Goal: Task Accomplishment & Management: Manage account settings

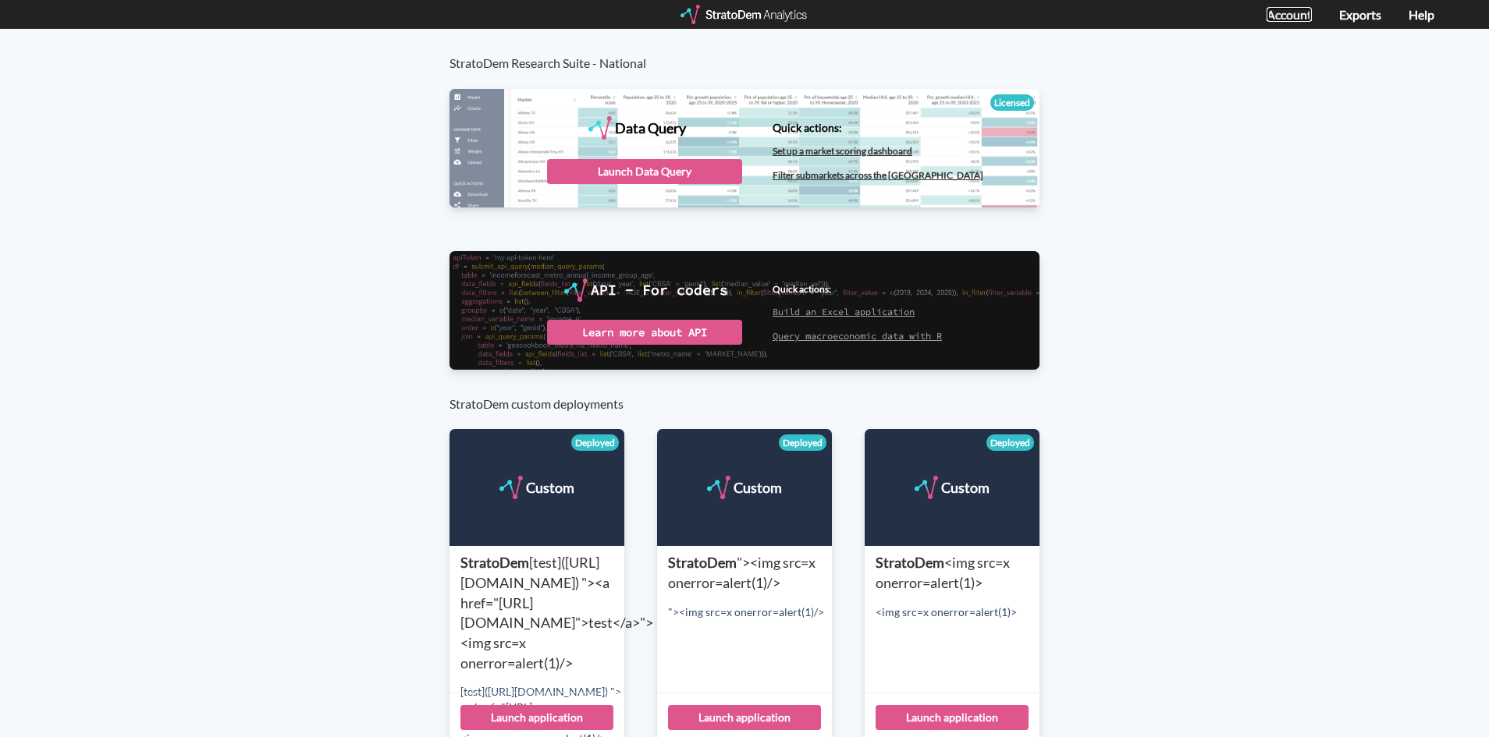
click at [1295, 9] on link "Account" at bounding box center [1288, 14] width 45 height 15
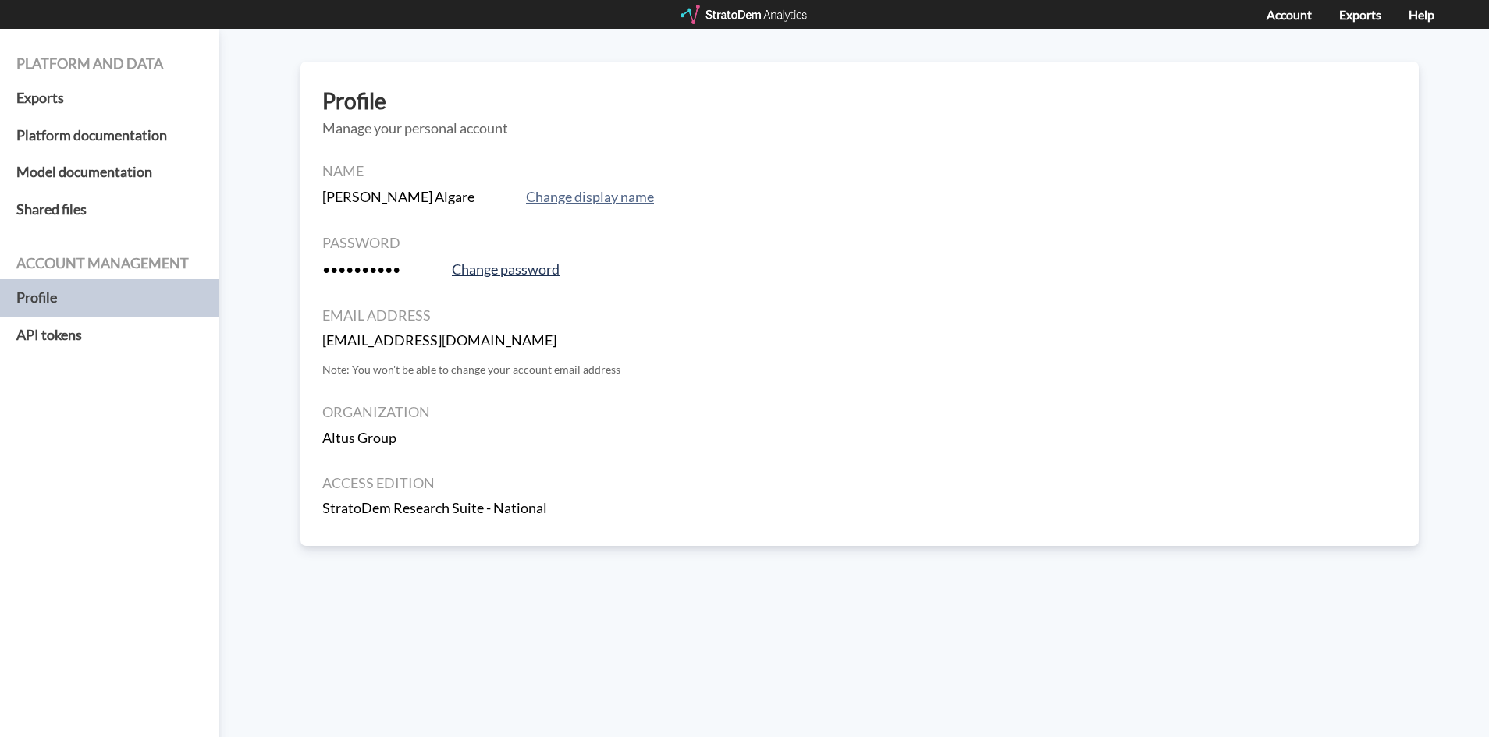
click at [507, 263] on button "Change password" at bounding box center [505, 270] width 117 height 22
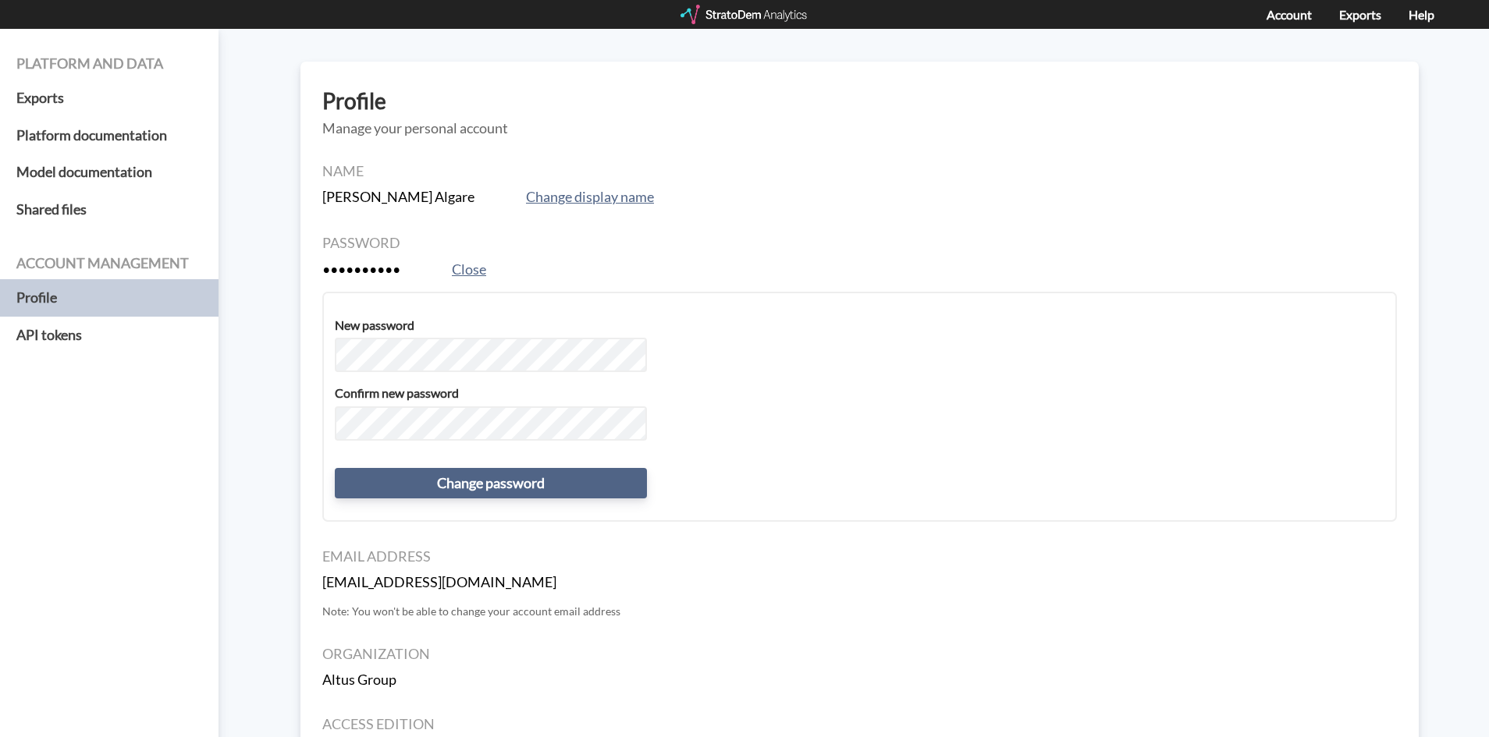
click at [501, 490] on button "Change password" at bounding box center [491, 483] width 312 height 31
click at [506, 482] on button "Change password" at bounding box center [491, 483] width 312 height 31
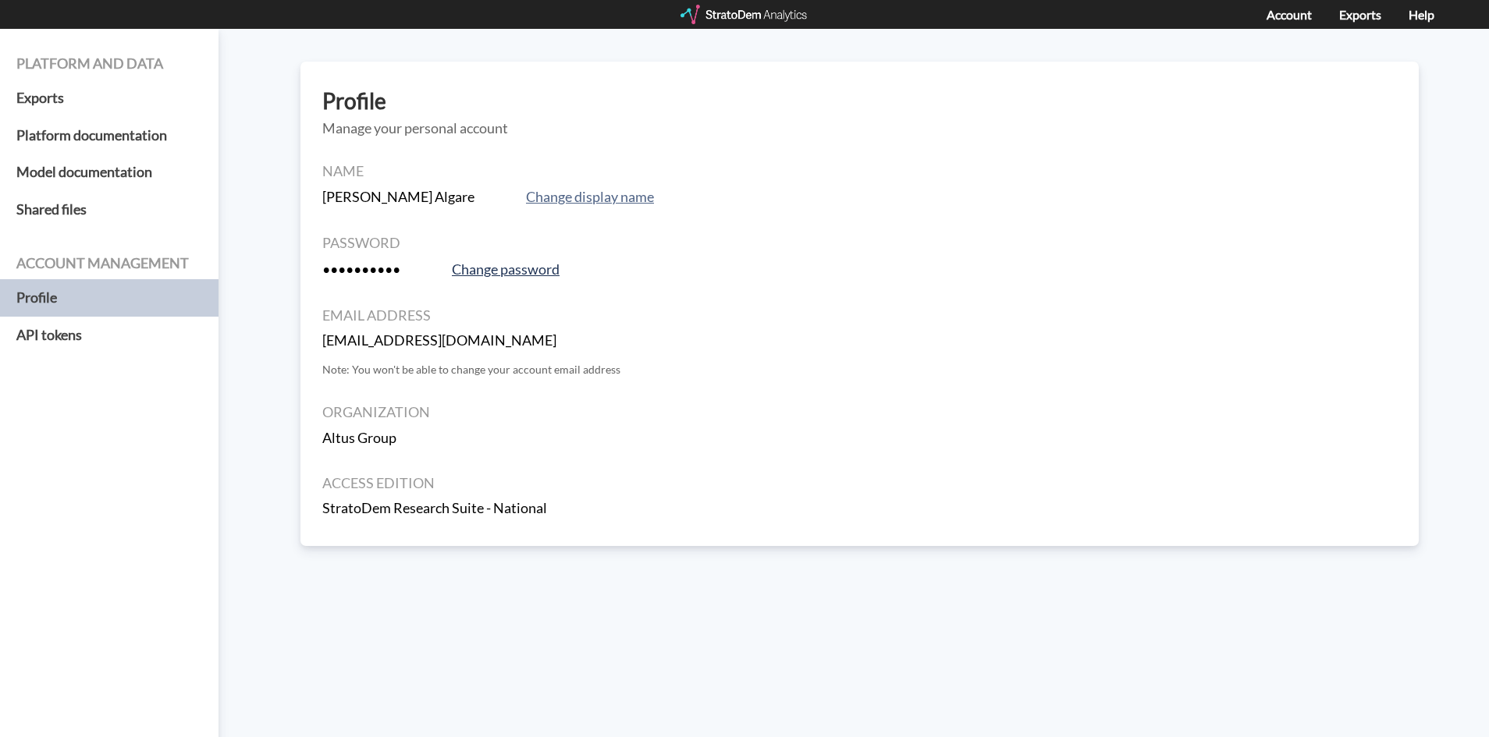
click at [492, 268] on button "Change password" at bounding box center [505, 270] width 117 height 22
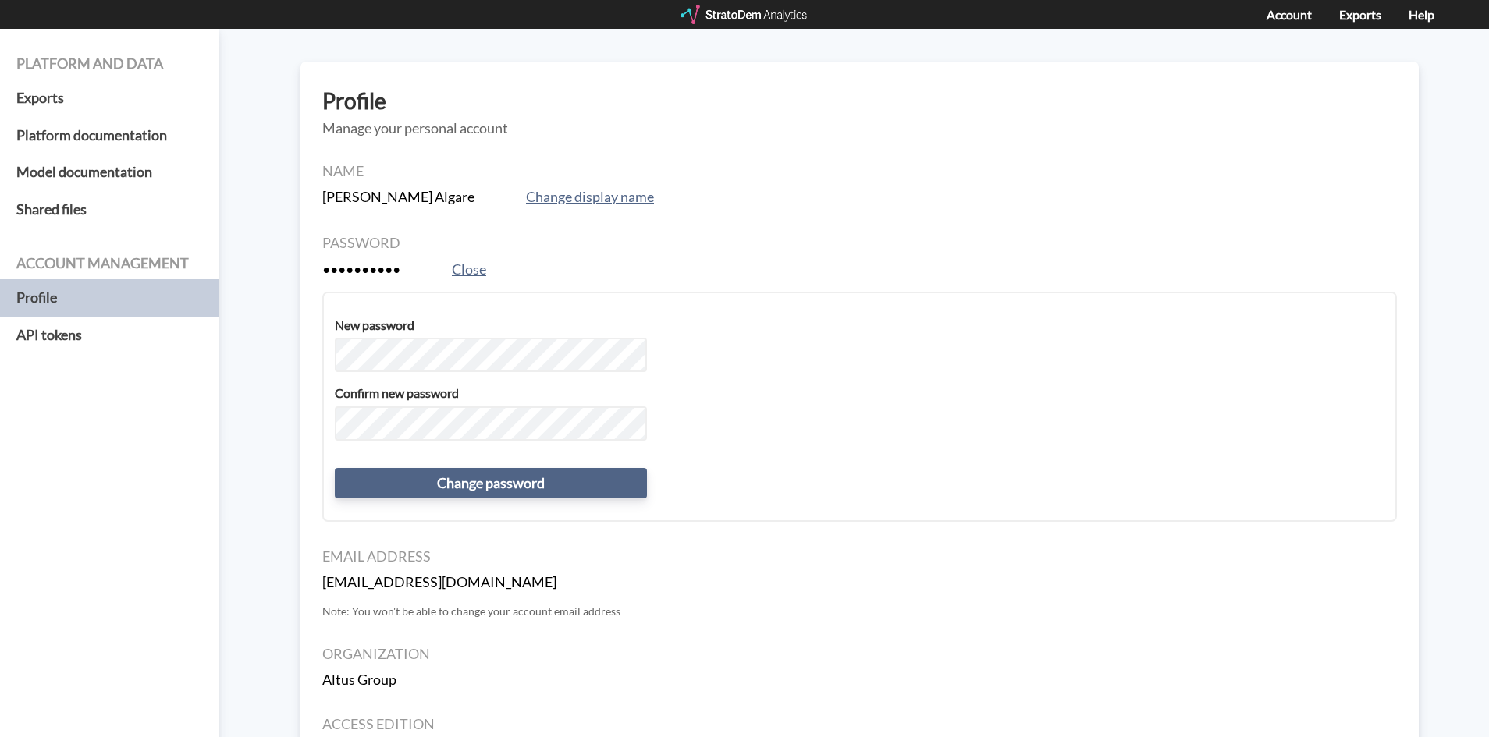
click at [497, 495] on button "Change password" at bounding box center [491, 483] width 312 height 31
click at [474, 484] on button "Change password" at bounding box center [491, 483] width 312 height 31
